Goal: Find specific page/section: Find specific page/section

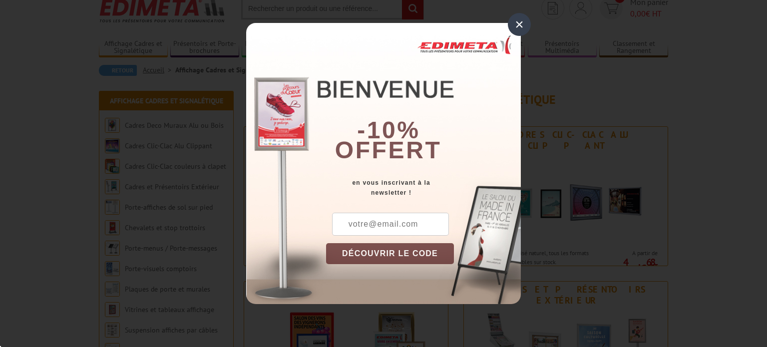
scroll to position [40, 0]
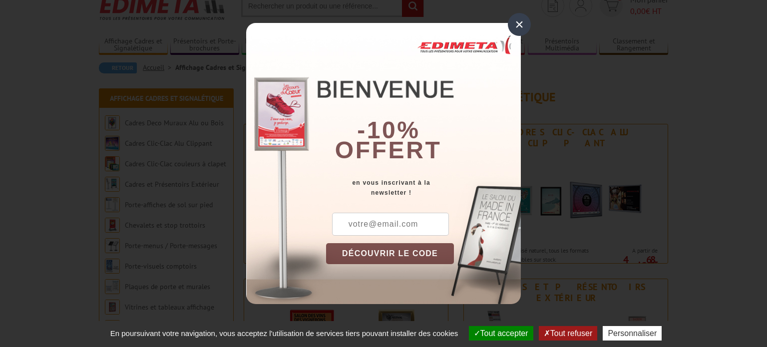
click at [519, 26] on div "×" at bounding box center [519, 24] width 23 height 23
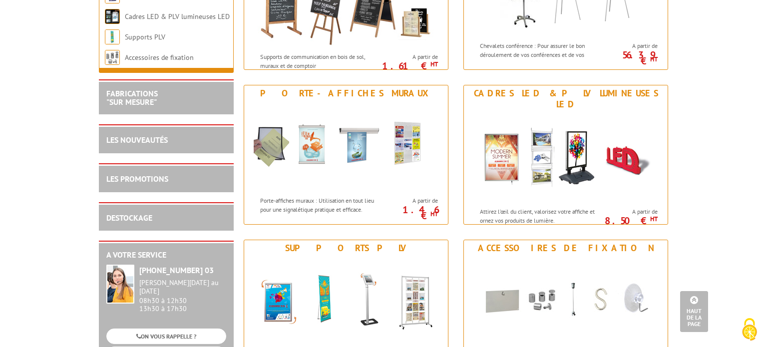
scroll to position [1165, 0]
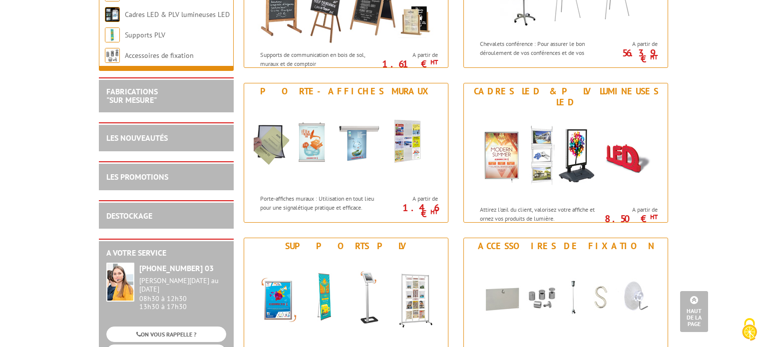
click at [184, 97] on h2 "FABRICATIONS "Sur Mesure"" at bounding box center [166, 95] width 120 height 17
click at [151, 103] on link "FABRICATIONS "Sur Mesure"" at bounding box center [131, 95] width 51 height 19
